Goal: Information Seeking & Learning: Learn about a topic

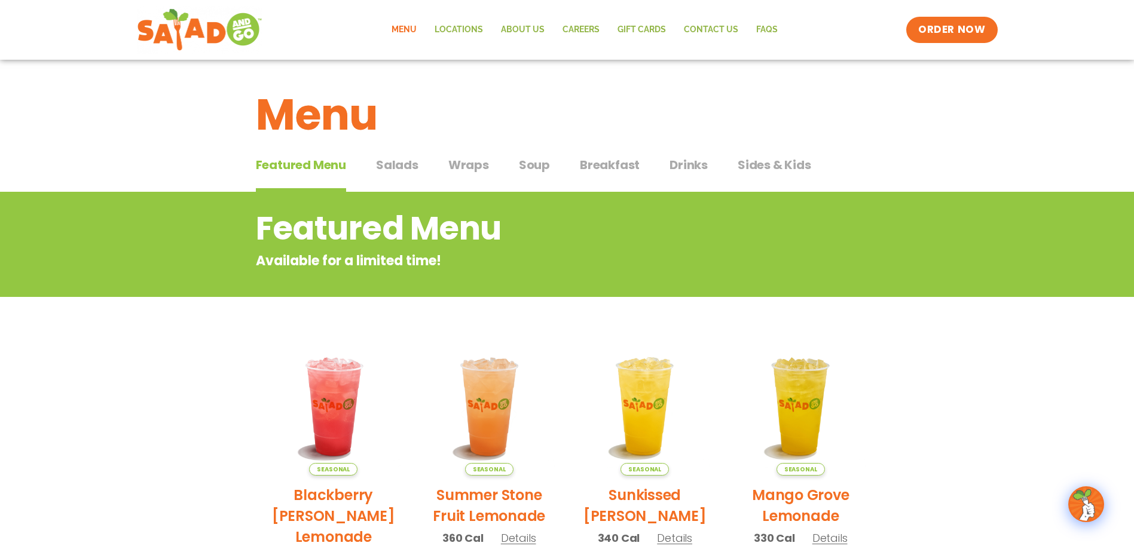
click at [609, 167] on span "Breakfast" at bounding box center [610, 165] width 60 height 18
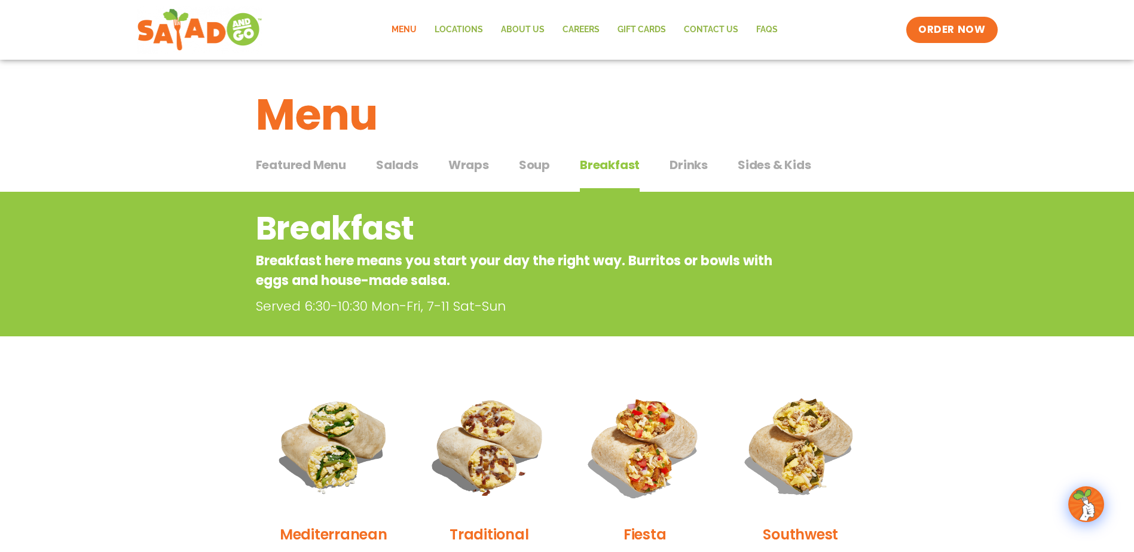
drag, startPoint x: 672, startPoint y: 127, endPoint x: 402, endPoint y: 163, distance: 272.7
click at [402, 163] on span "Salads" at bounding box center [397, 165] width 42 height 18
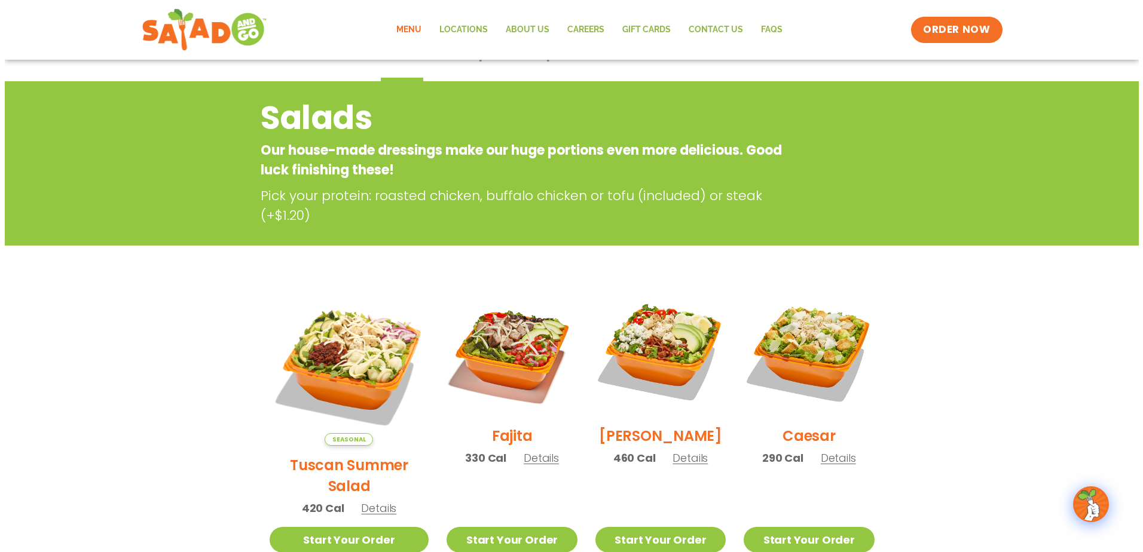
scroll to position [120, 0]
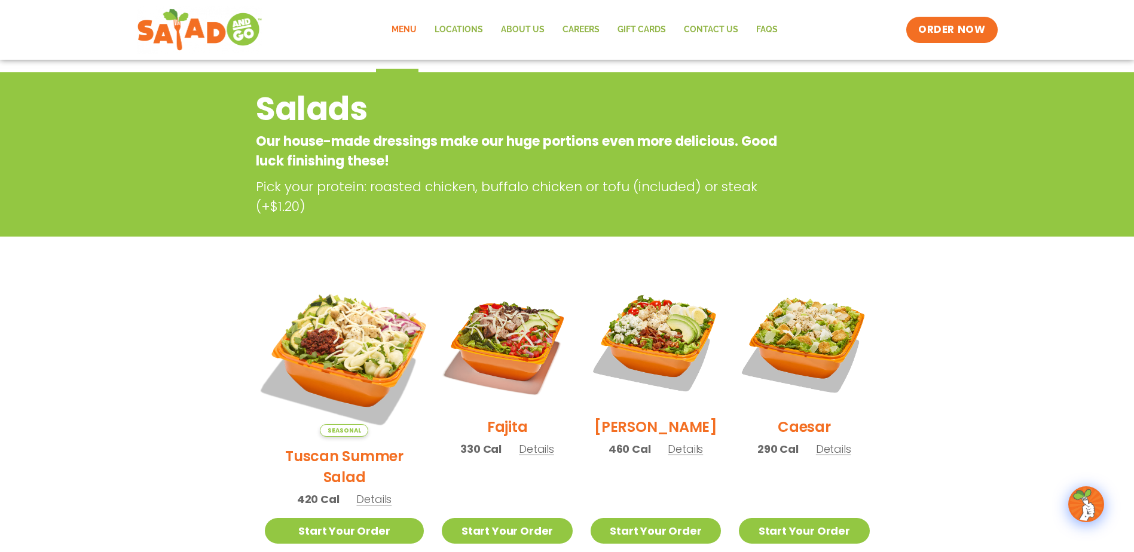
click at [356, 339] on img at bounding box center [344, 357] width 187 height 187
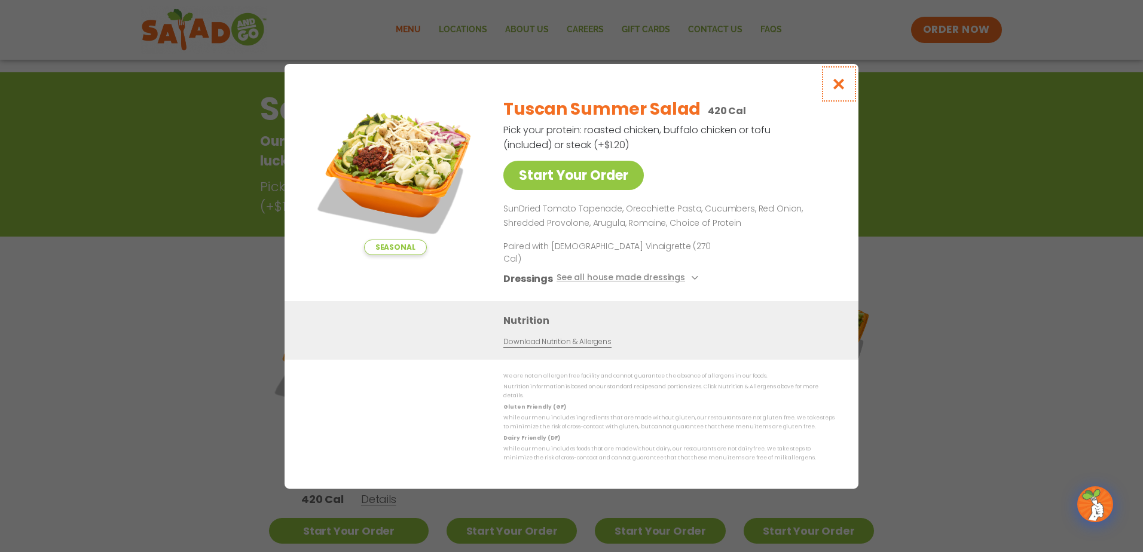
click at [834, 90] on icon "Close modal" at bounding box center [839, 84] width 15 height 13
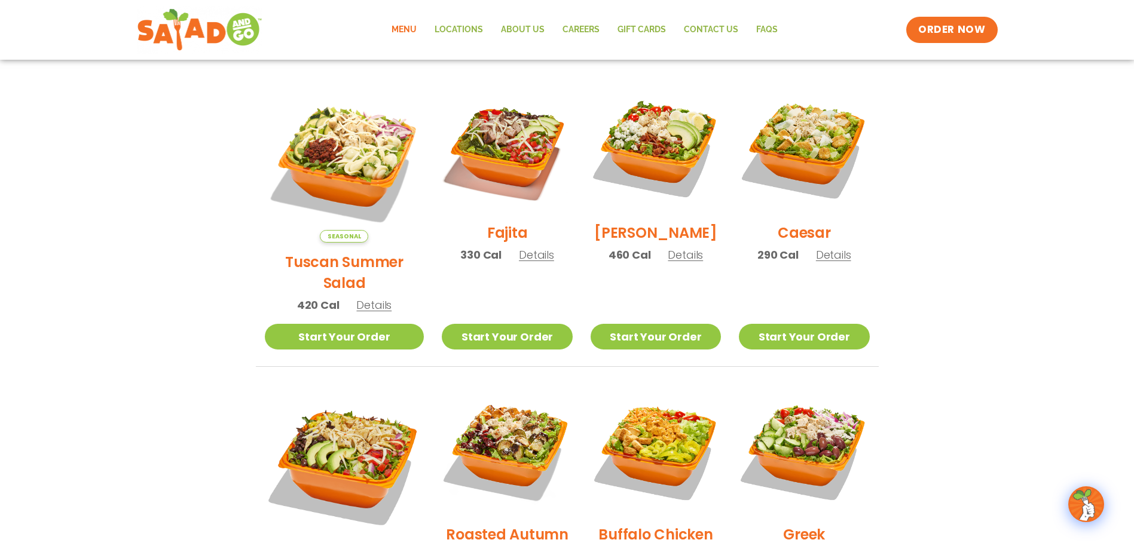
scroll to position [311, 0]
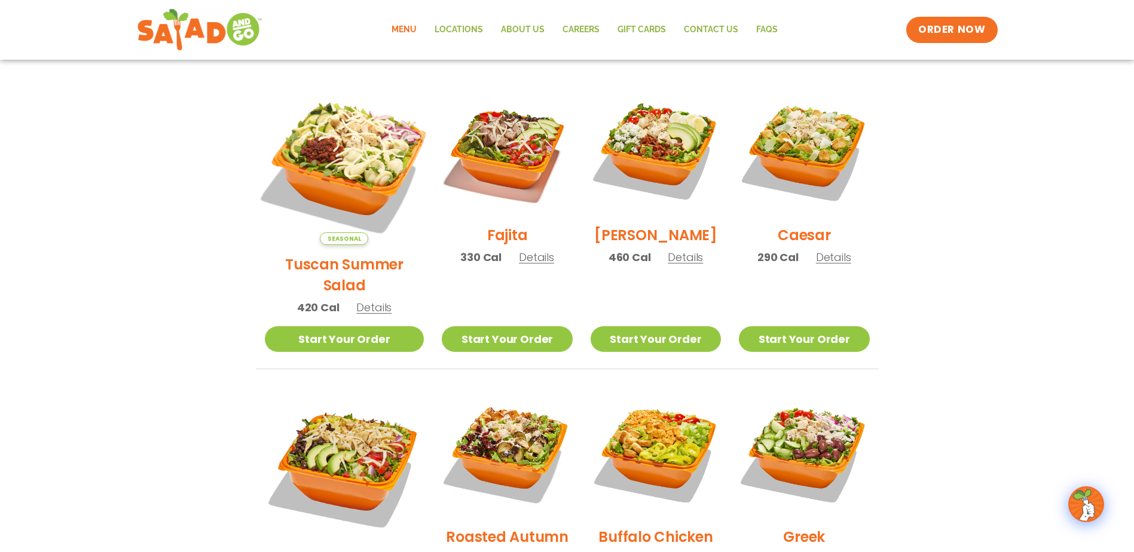
click at [344, 149] on img at bounding box center [344, 165] width 187 height 187
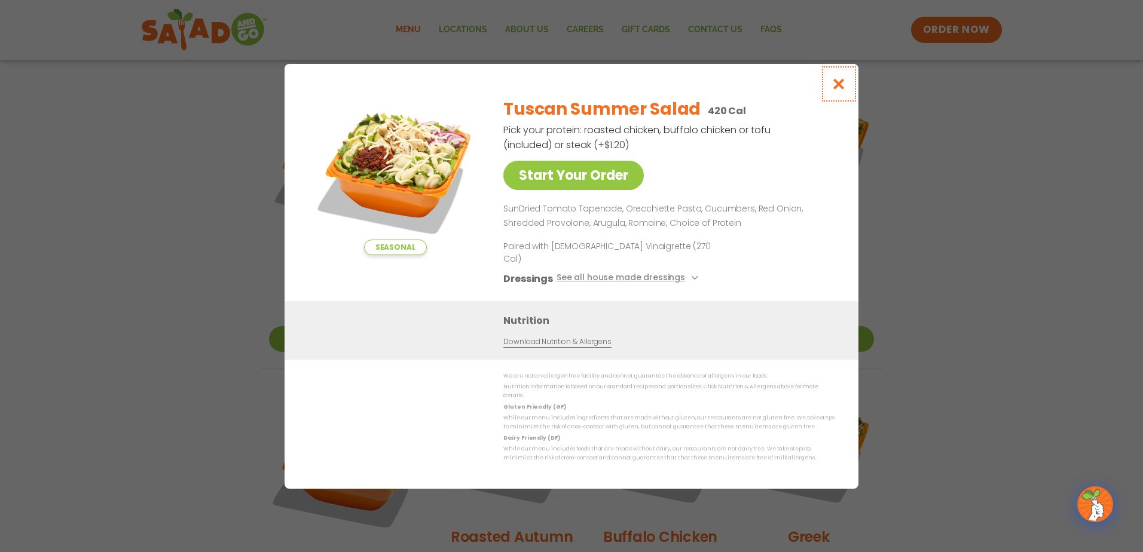
click at [839, 90] on icon "Close modal" at bounding box center [839, 84] width 15 height 13
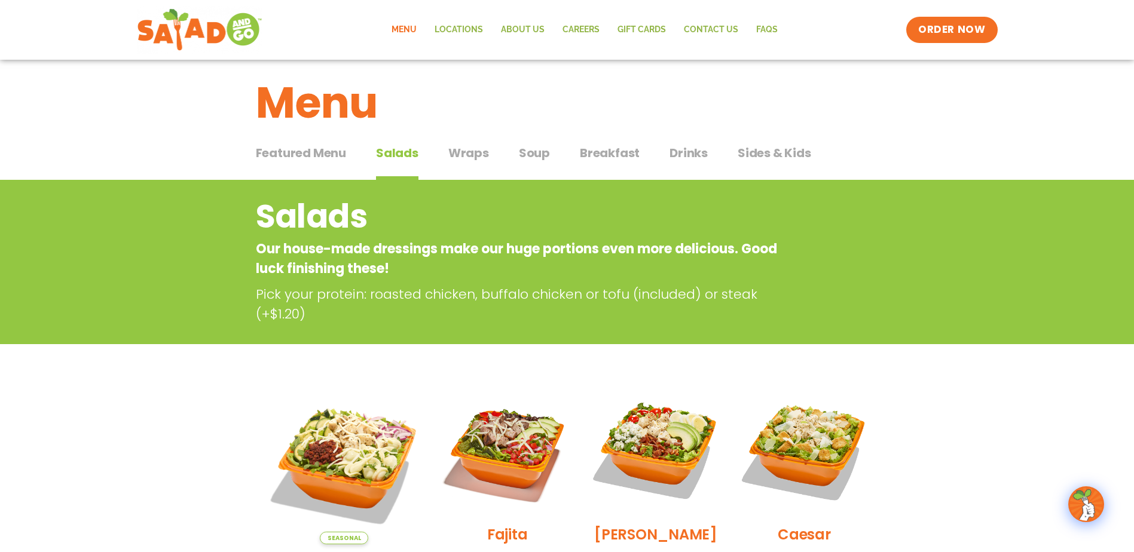
scroll to position [0, 0]
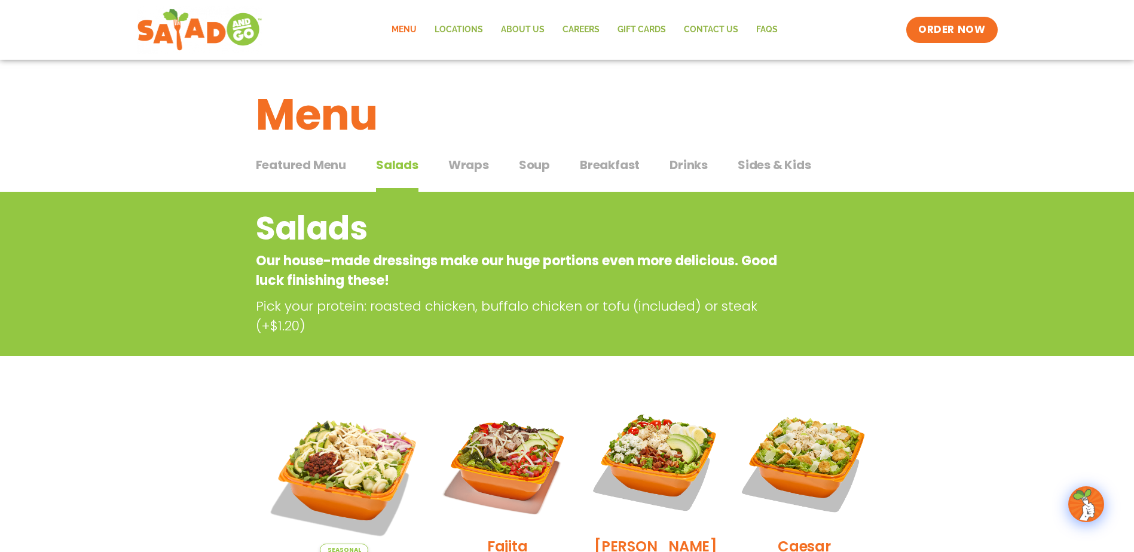
click at [675, 168] on span "Drinks" at bounding box center [689, 165] width 38 height 18
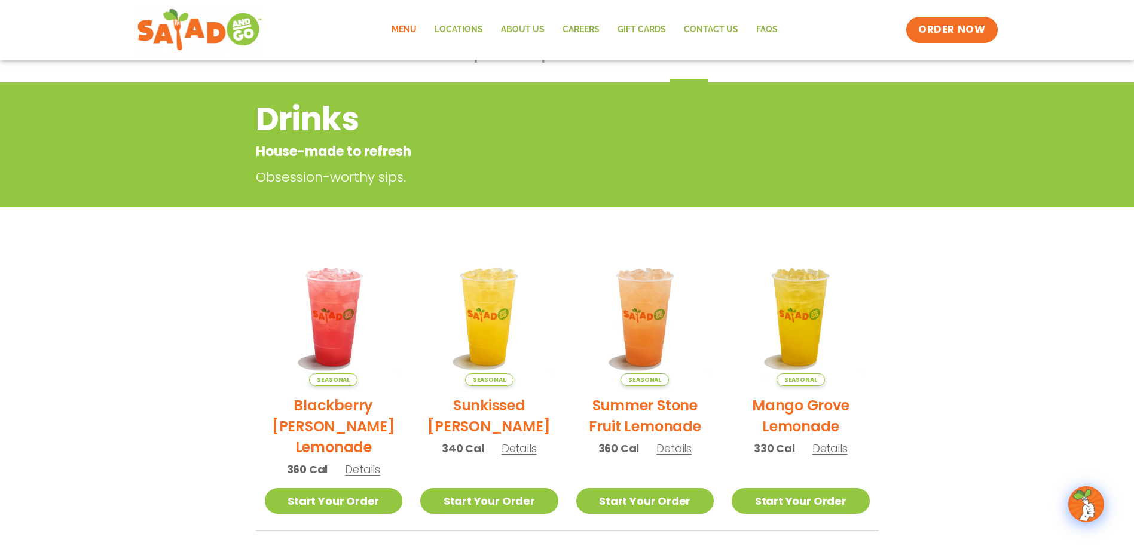
scroll to position [120, 0]
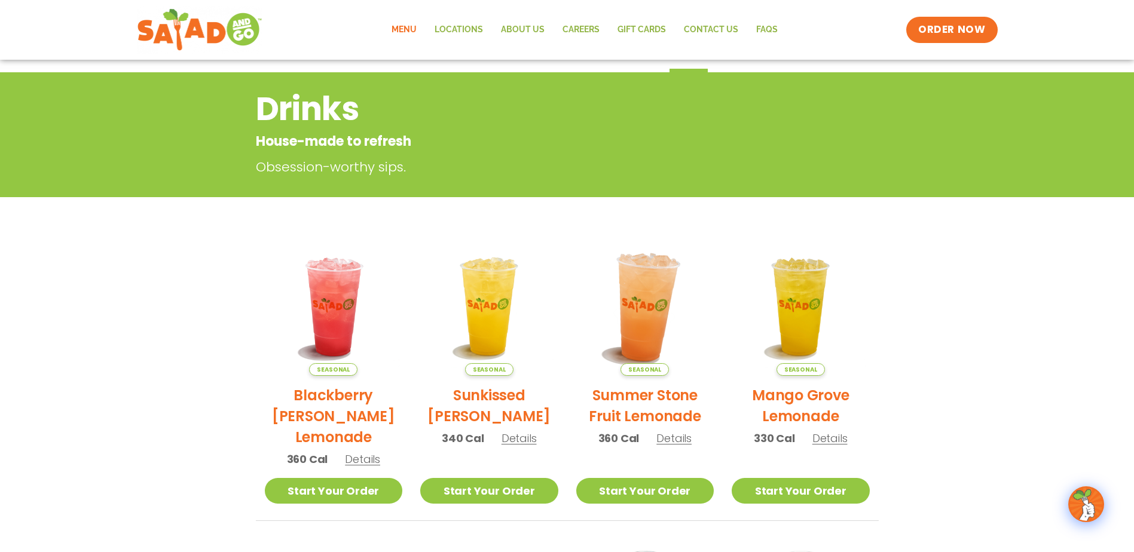
click at [667, 281] on img at bounding box center [645, 307] width 162 height 162
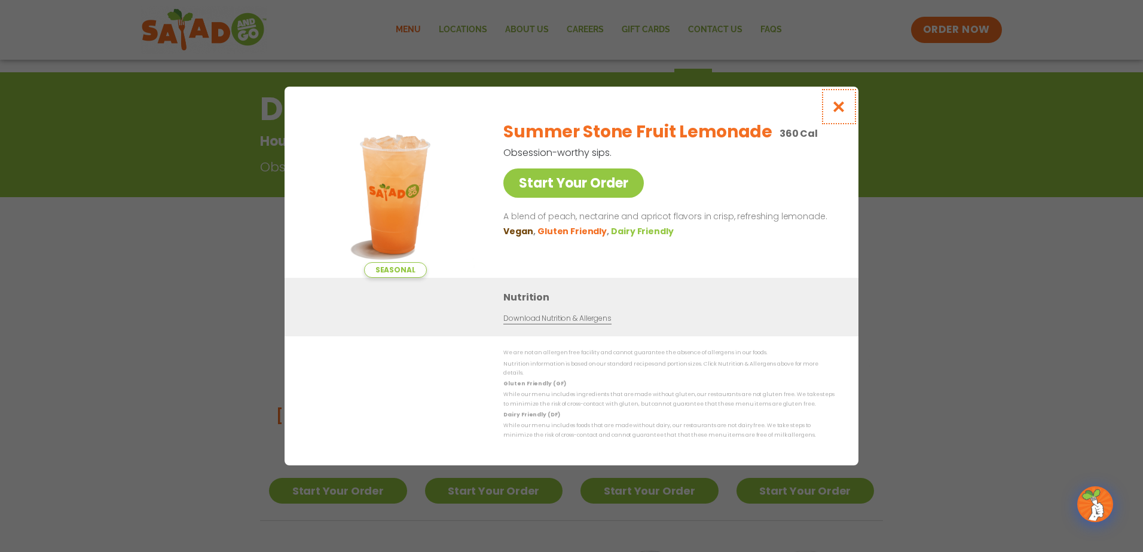
click at [838, 113] on icon "Close modal" at bounding box center [839, 106] width 15 height 13
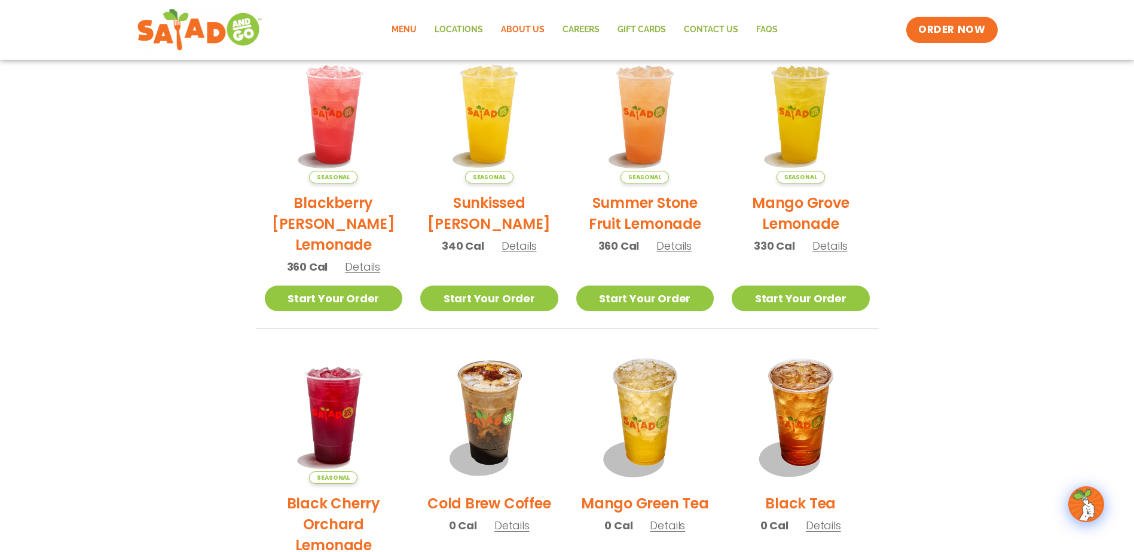
scroll to position [192, 0]
